Goal: Transaction & Acquisition: Obtain resource

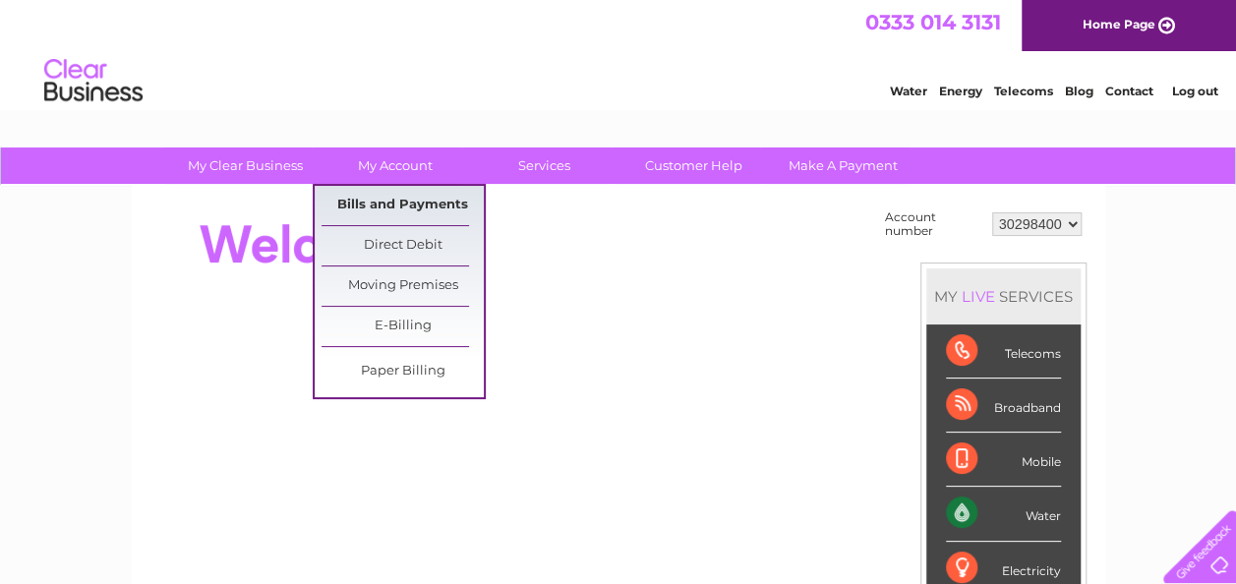
click at [421, 191] on link "Bills and Payments" at bounding box center [403, 205] width 162 height 39
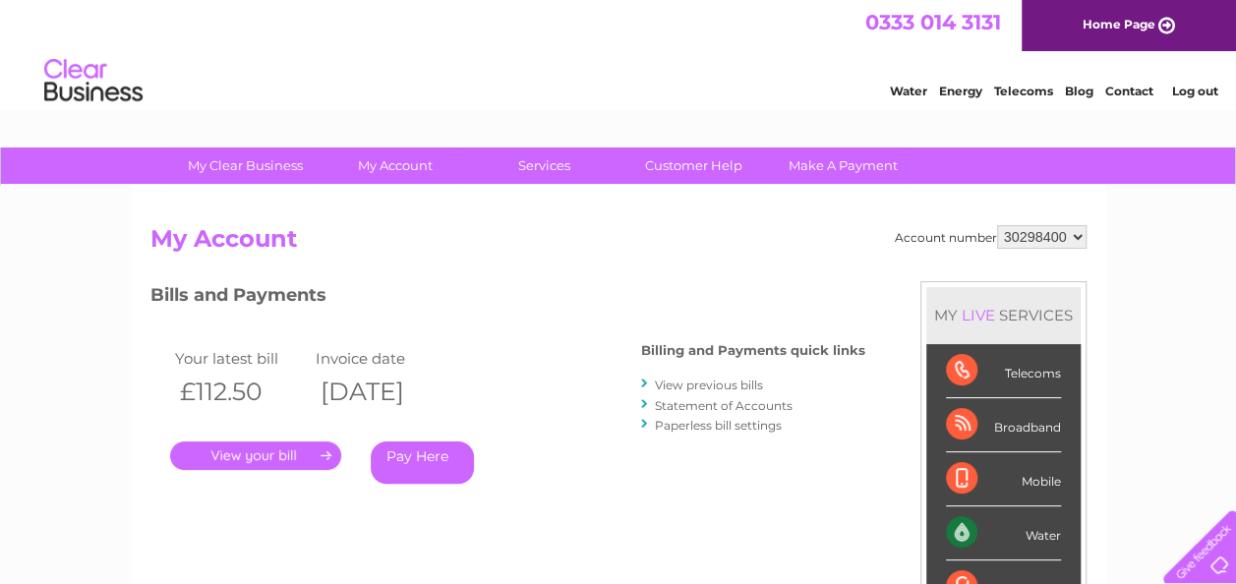
click at [213, 446] on link "." at bounding box center [255, 456] width 171 height 29
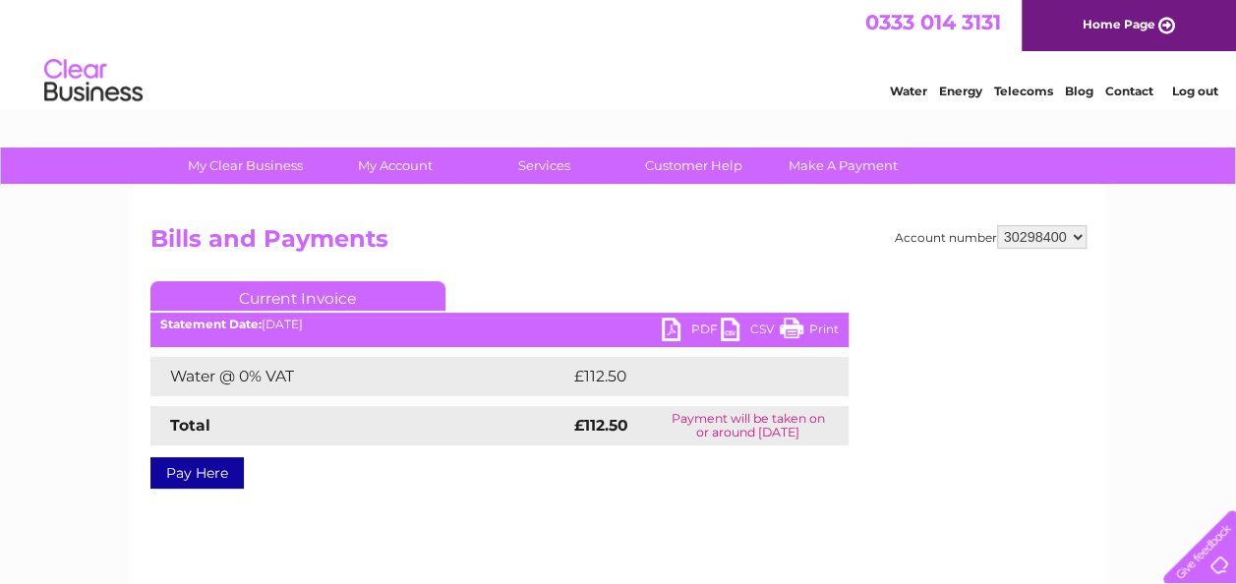
click at [679, 331] on link "PDF" at bounding box center [691, 332] width 59 height 29
